Goal: Task Accomplishment & Management: Complete application form

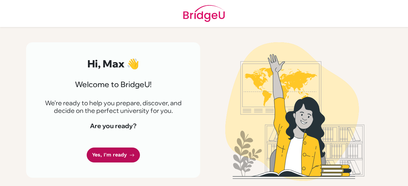
click at [133, 155] on icon at bounding box center [131, 155] width 5 height 5
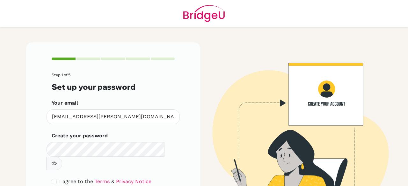
scroll to position [26, 0]
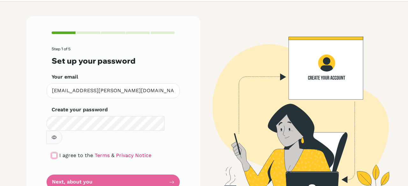
click at [53, 153] on input "checkbox" at bounding box center [54, 155] width 5 height 5
checkbox input "true"
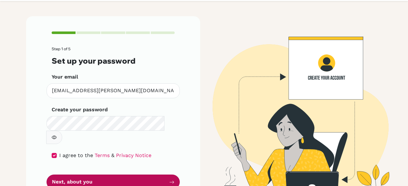
click at [79, 175] on button "Next, about you" at bounding box center [113, 182] width 133 height 15
